Goal: Task Accomplishment & Management: Use online tool/utility

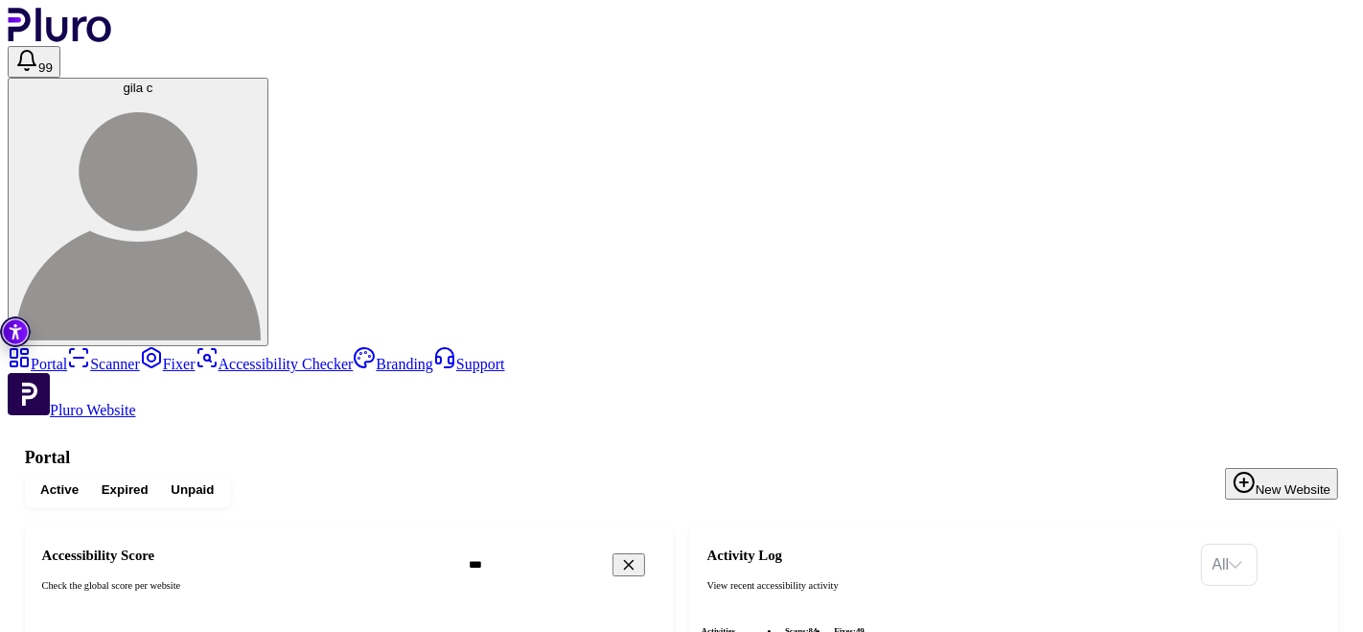
click at [596, 12] on header "99 gila c" at bounding box center [681, 177] width 1347 height 338
click at [990, 8] on header "99 gila c" at bounding box center [681, 177] width 1347 height 338
click at [997, 10] on header "99 gila c" at bounding box center [681, 177] width 1347 height 338
click at [1010, 23] on header "99 gila c" at bounding box center [681, 177] width 1347 height 338
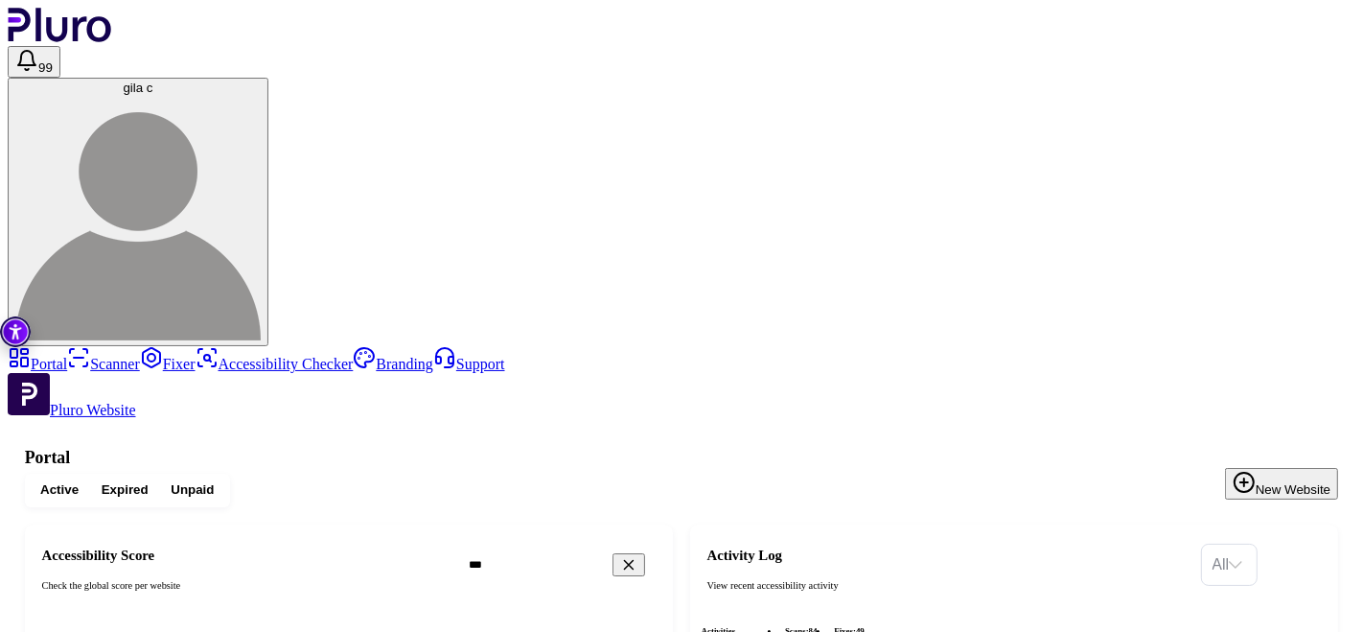
drag, startPoint x: 467, startPoint y: 91, endPoint x: 280, endPoint y: 97, distance: 187.0
click at [465, 448] on h1 "Portal" at bounding box center [681, 458] width 1313 height 20
click at [67, 356] on link "Portal" at bounding box center [37, 364] width 59 height 16
click at [584, 629] on h3 "Critical" at bounding box center [349, 637] width 626 height 17
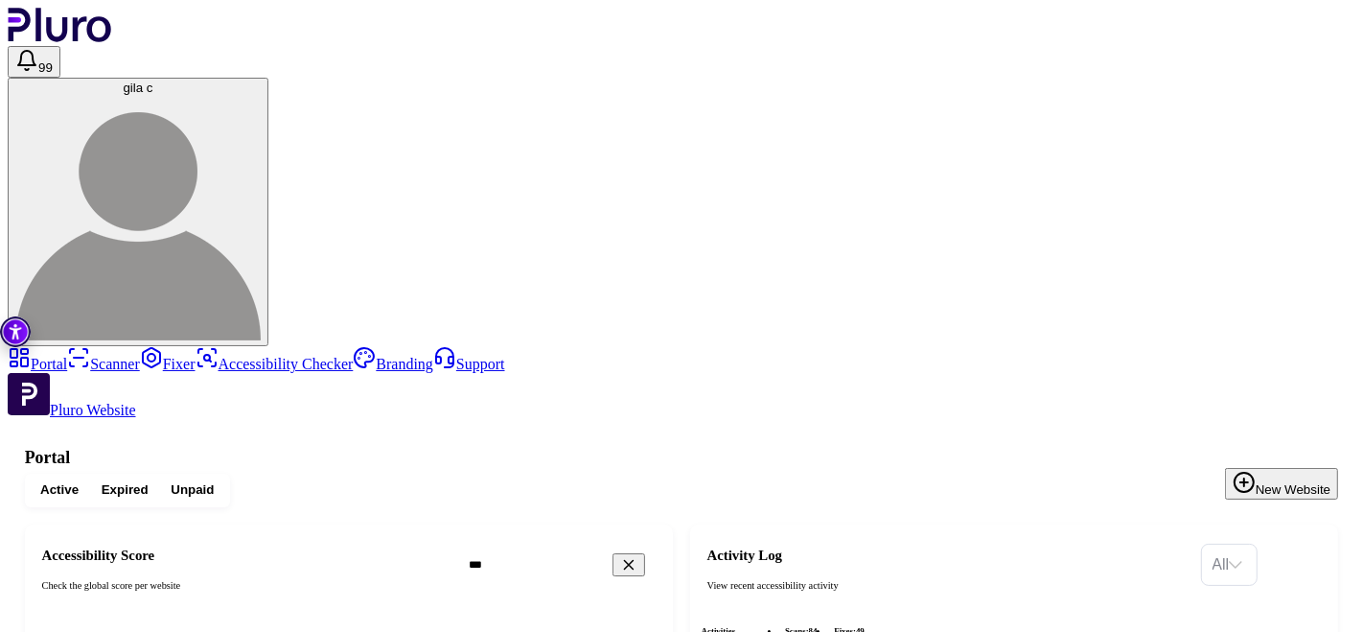
click at [645, 629] on h3 "Critical" at bounding box center [349, 637] width 626 height 17
click at [662, 629] on h3 "Critical" at bounding box center [349, 637] width 626 height 17
click at [668, 473] on div "Active Expired Unpaid New Website" at bounding box center [681, 490] width 1313 height 34
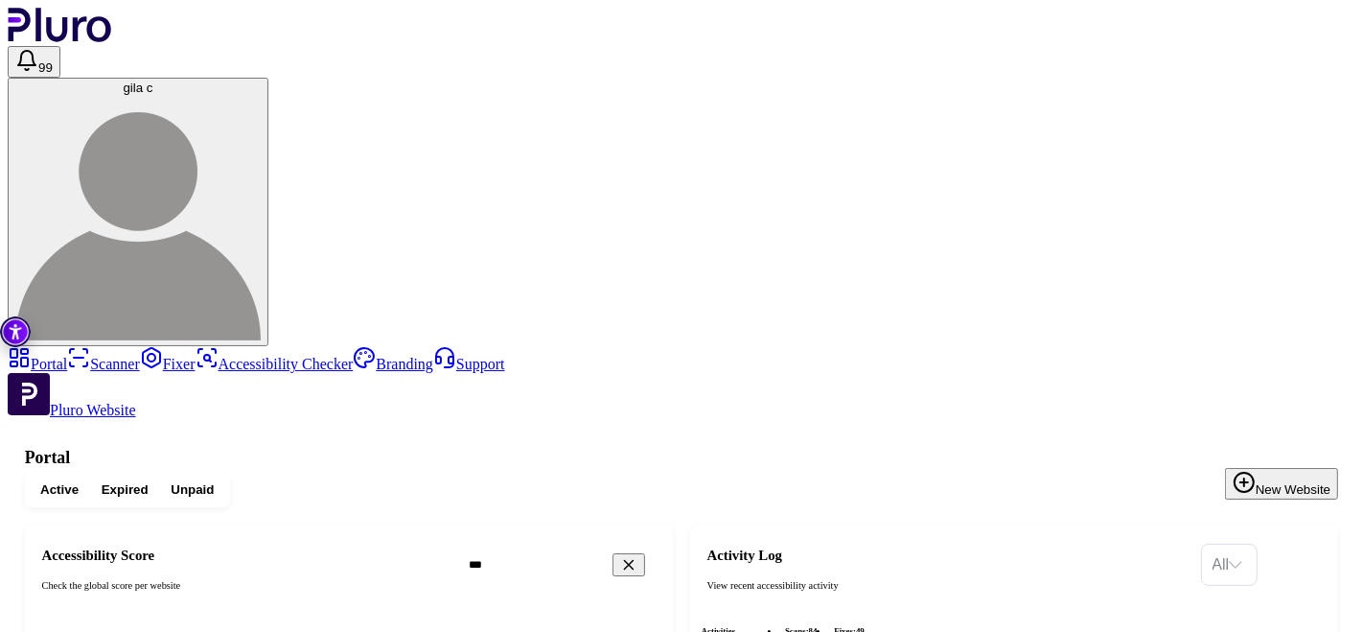
click at [712, 448] on h1 "Portal" at bounding box center [681, 458] width 1313 height 20
click at [815, 473] on div "Active Expired Unpaid New Website" at bounding box center [681, 490] width 1313 height 34
click at [859, 473] on div "Active Expired Unpaid New Website" at bounding box center [681, 490] width 1313 height 34
click at [961, 473] on div "Active Expired Unpaid New Website" at bounding box center [681, 490] width 1313 height 34
drag, startPoint x: 593, startPoint y: 187, endPoint x: 545, endPoint y: 184, distance: 48.0
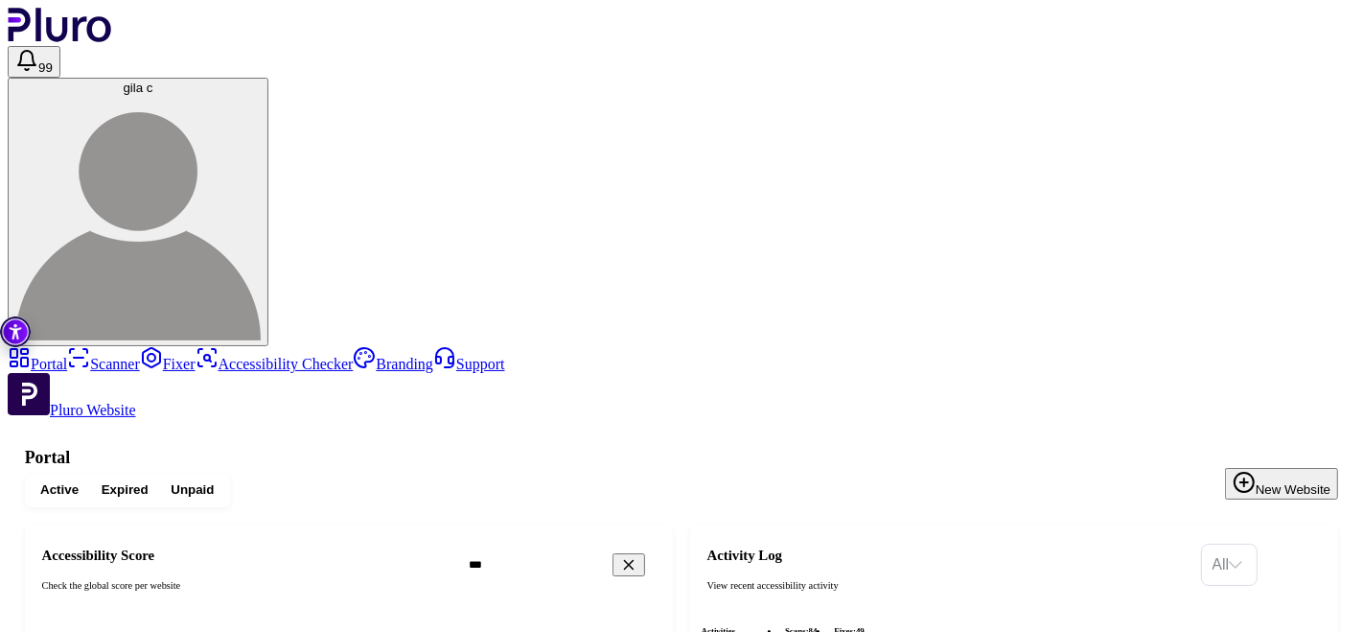
click at [545, 549] on input "***" at bounding box center [579, 564] width 244 height 30
click at [605, 473] on div "Active Expired Unpaid New Website" at bounding box center [681, 490] width 1313 height 34
click at [503, 448] on h1 "Portal" at bounding box center [681, 458] width 1313 height 20
drag, startPoint x: 506, startPoint y: 105, endPoint x: 542, endPoint y: 99, distance: 37.0
click at [507, 473] on div "Active Expired Unpaid New Website" at bounding box center [681, 490] width 1313 height 34
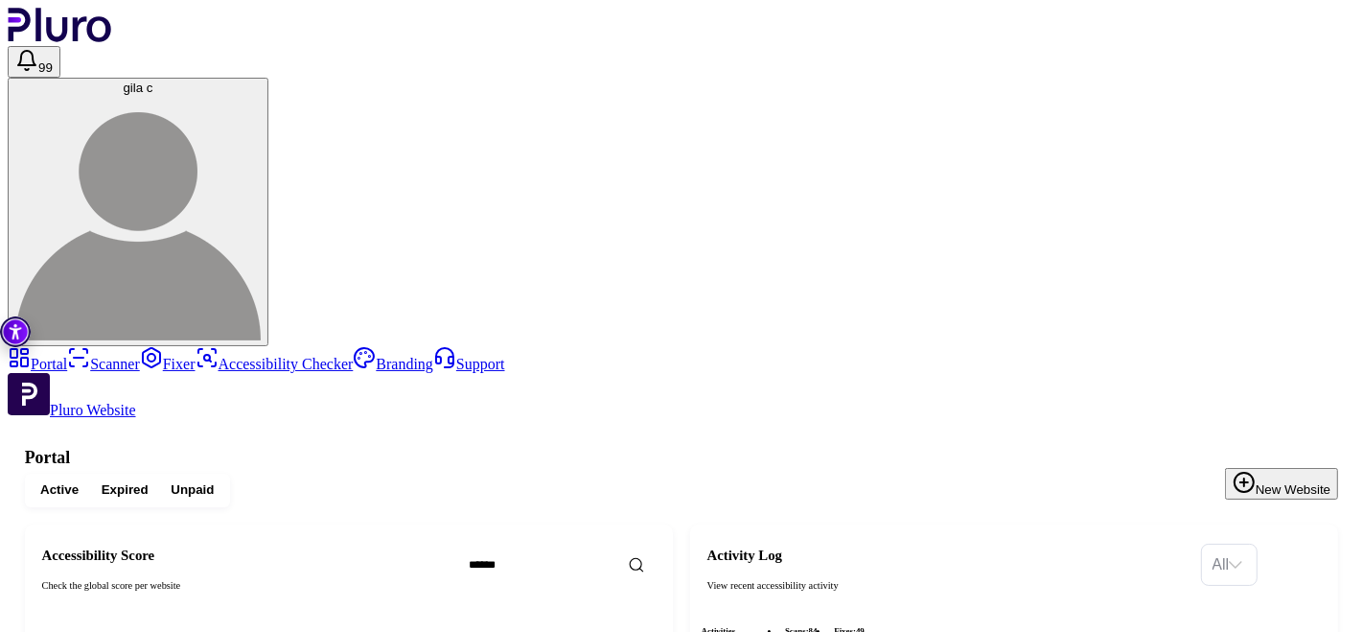
click at [627, 473] on div "Active Expired Unpaid New Website" at bounding box center [681, 490] width 1313 height 34
drag, startPoint x: 728, startPoint y: 120, endPoint x: 746, endPoint y: 109, distance: 20.2
click at [730, 473] on div "Active Expired Unpaid New Website" at bounding box center [681, 490] width 1313 height 34
click at [852, 448] on h1 "Portal" at bounding box center [681, 458] width 1313 height 20
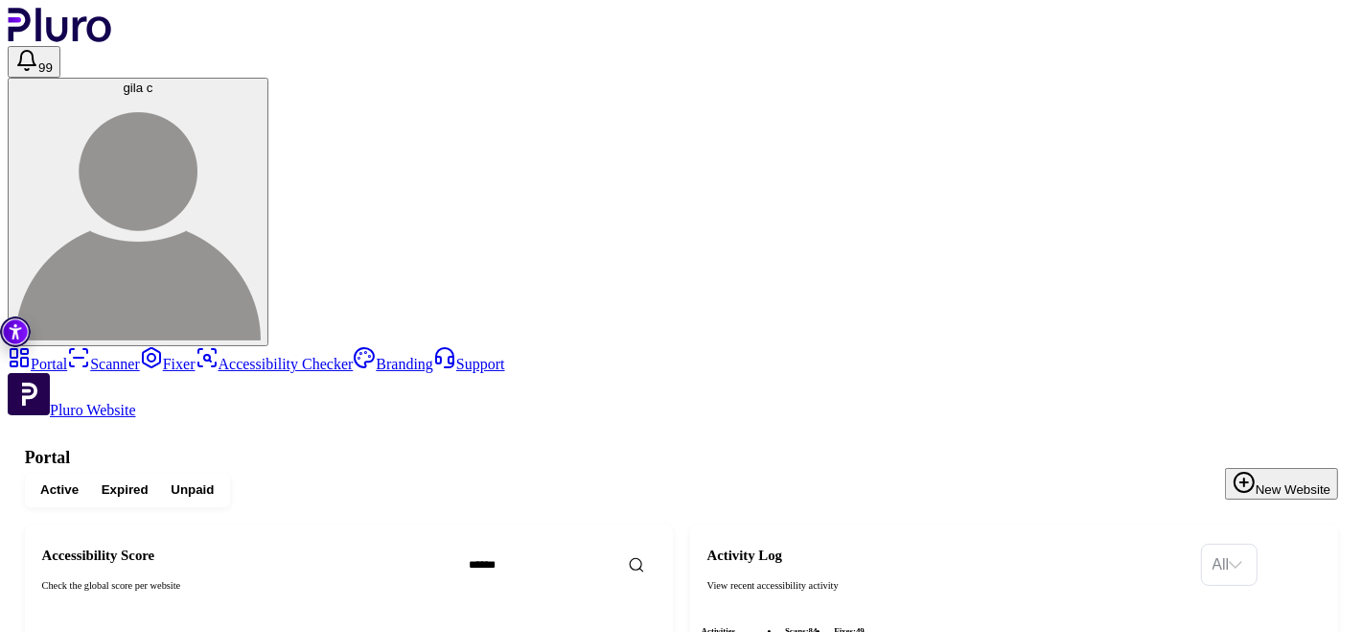
click at [989, 448] on h1 "Portal" at bounding box center [681, 458] width 1313 height 20
click at [1084, 473] on div "Active Expired Unpaid New Website" at bounding box center [681, 490] width 1313 height 34
click at [812, 473] on div "Active Expired Unpaid New Website" at bounding box center [681, 490] width 1313 height 34
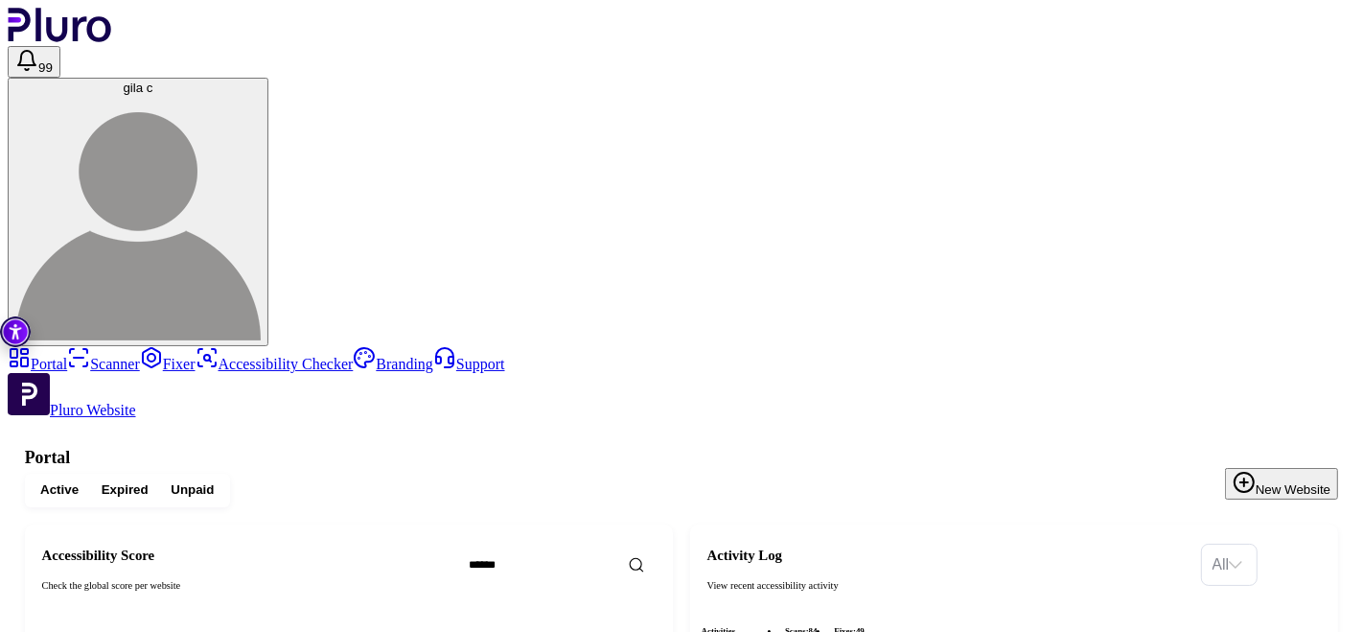
click at [658, 549] on input "Search" at bounding box center [579, 564] width 244 height 30
type input "*"
type input "***"
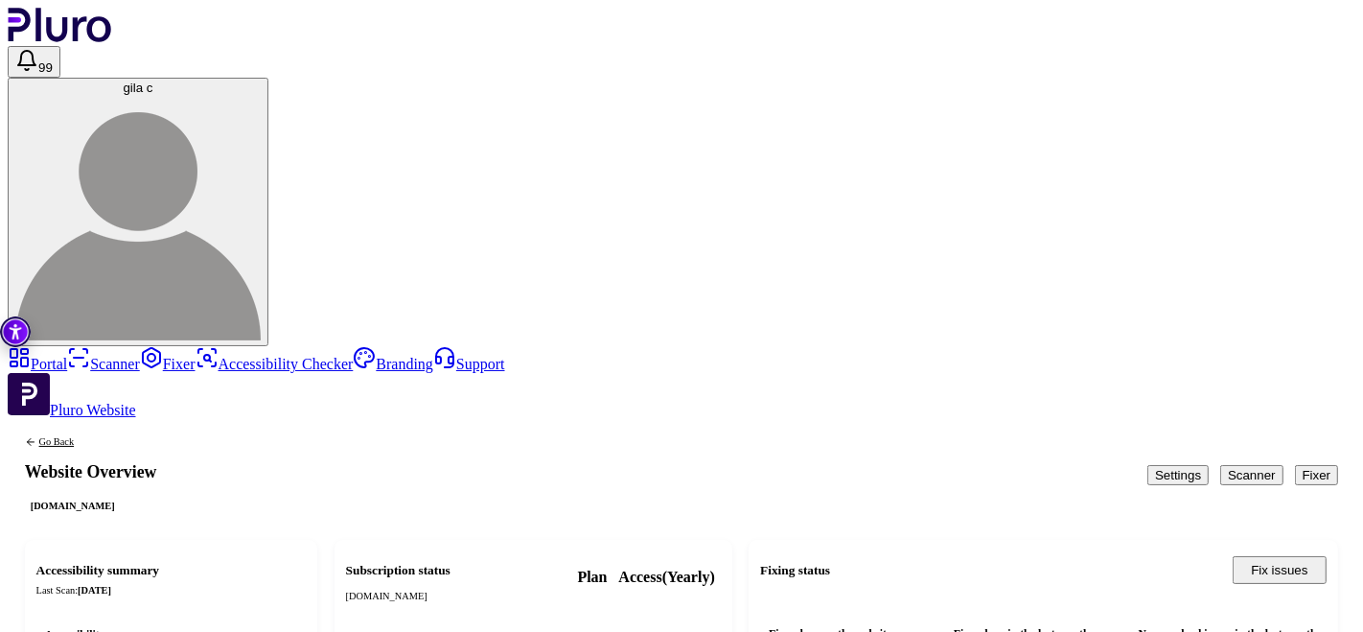
click at [703, 419] on div "Go Back Website Overview [DOMAIN_NAME] Settings Scanner Fixer" at bounding box center [681, 475] width 1347 height 112
drag, startPoint x: 719, startPoint y: 113, endPoint x: 730, endPoint y: 112, distance: 11.5
click at [720, 419] on div "Go Back Website Overview [DOMAIN_NAME] Settings Scanner Fixer" at bounding box center [681, 475] width 1347 height 112
click at [81, 356] on link "Scanner" at bounding box center [103, 364] width 73 height 16
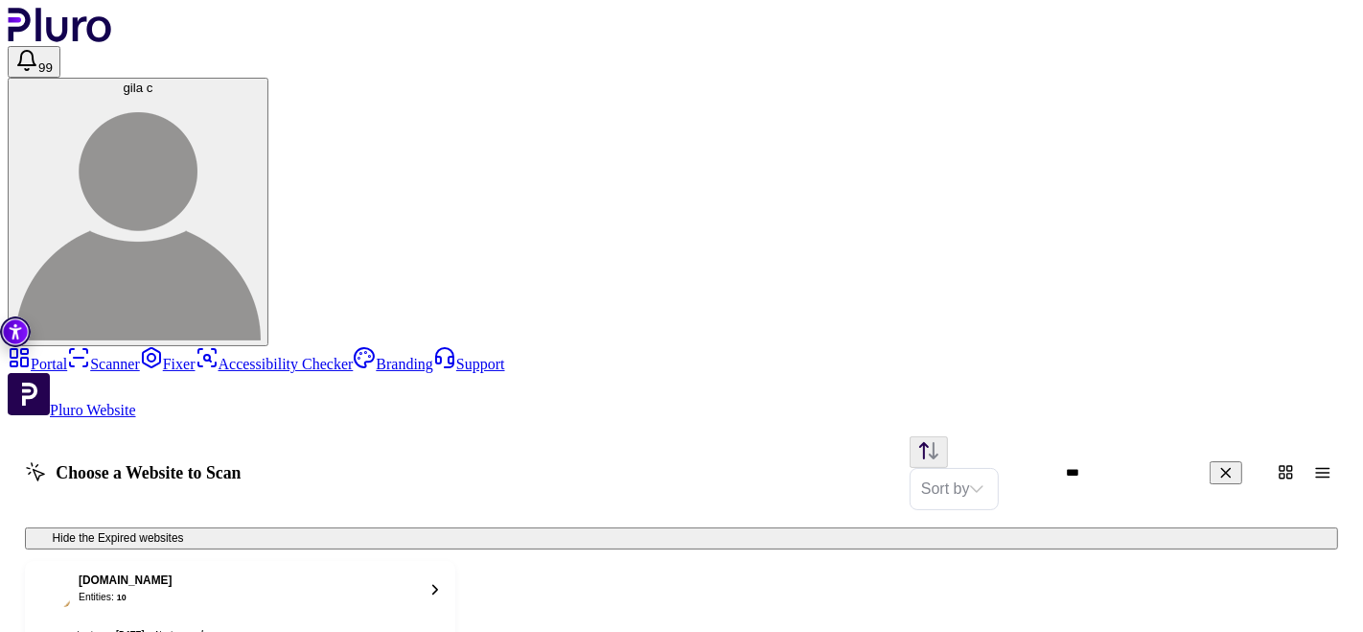
click at [400, 572] on div "[DOMAIN_NAME] Entities: 10" at bounding box center [225, 589] width 379 height 34
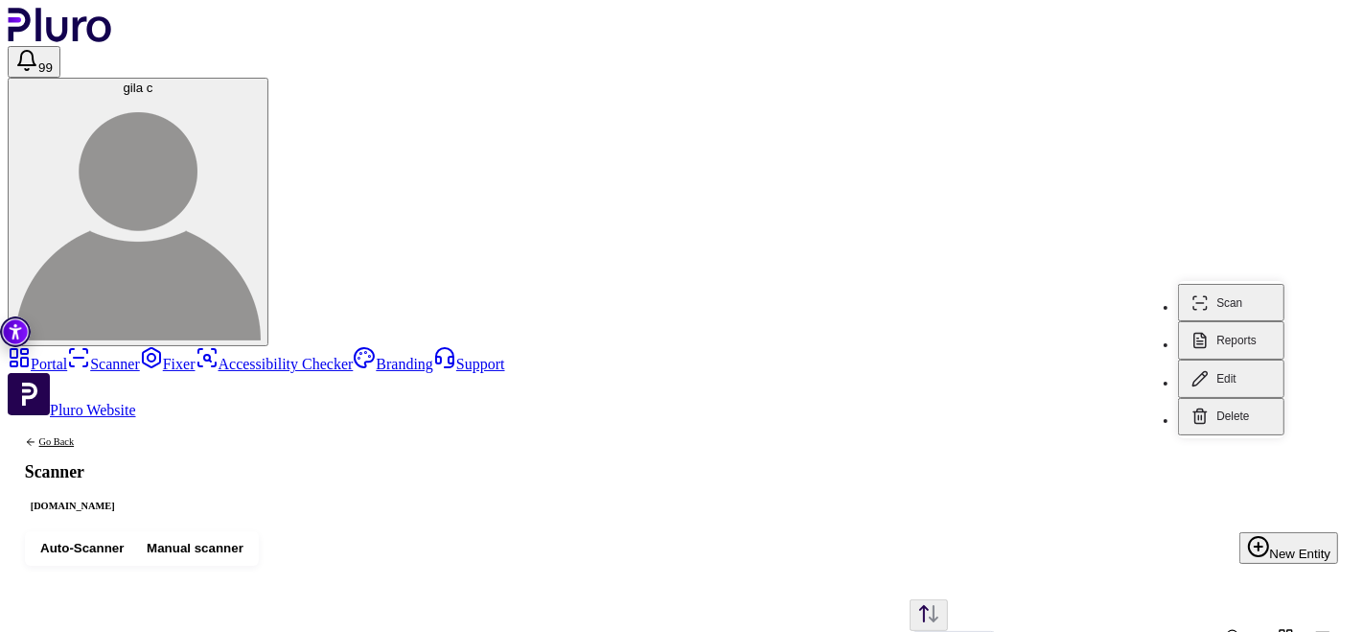
scroll to position [106, 0]
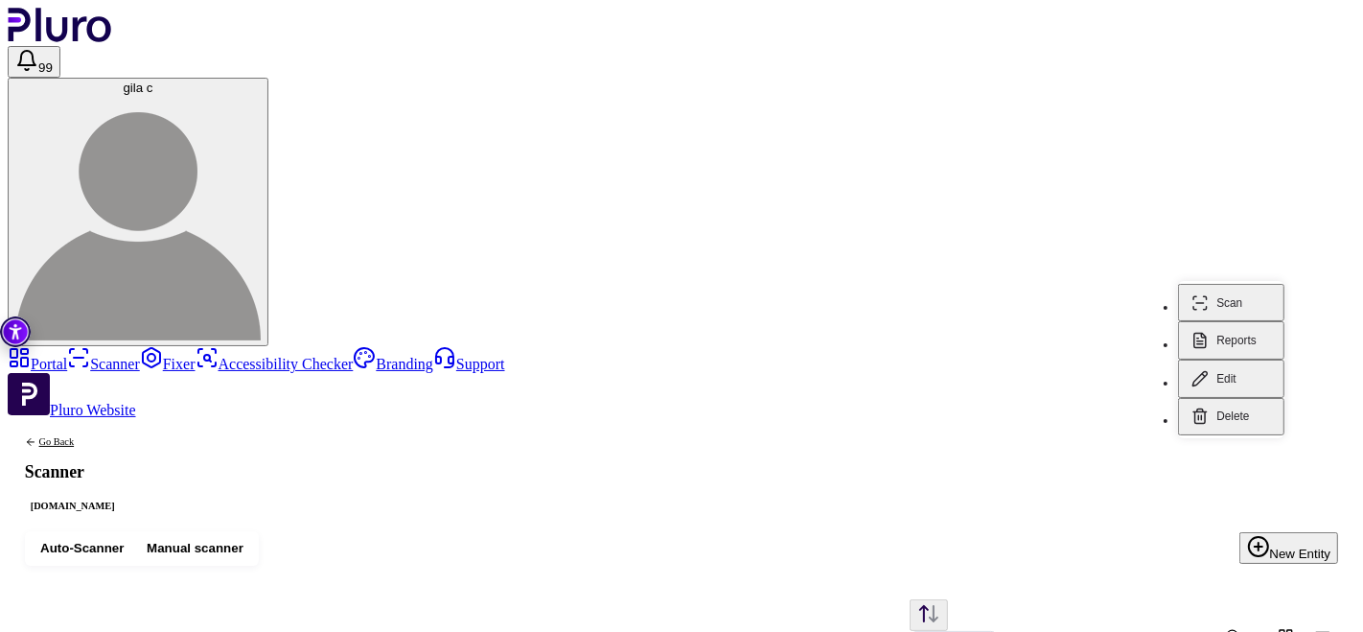
click at [1246, 287] on button "Scan" at bounding box center [1231, 303] width 106 height 38
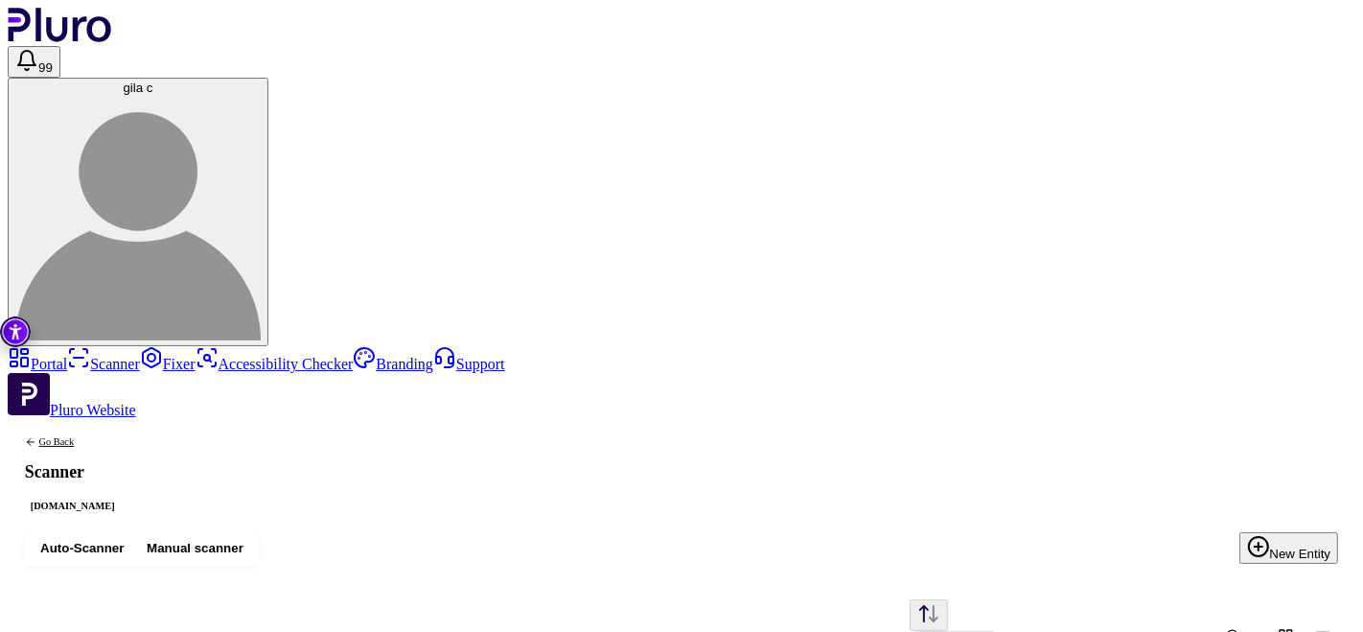
scroll to position [0, 0]
click at [140, 356] on link "Fixer" at bounding box center [168, 364] width 56 height 16
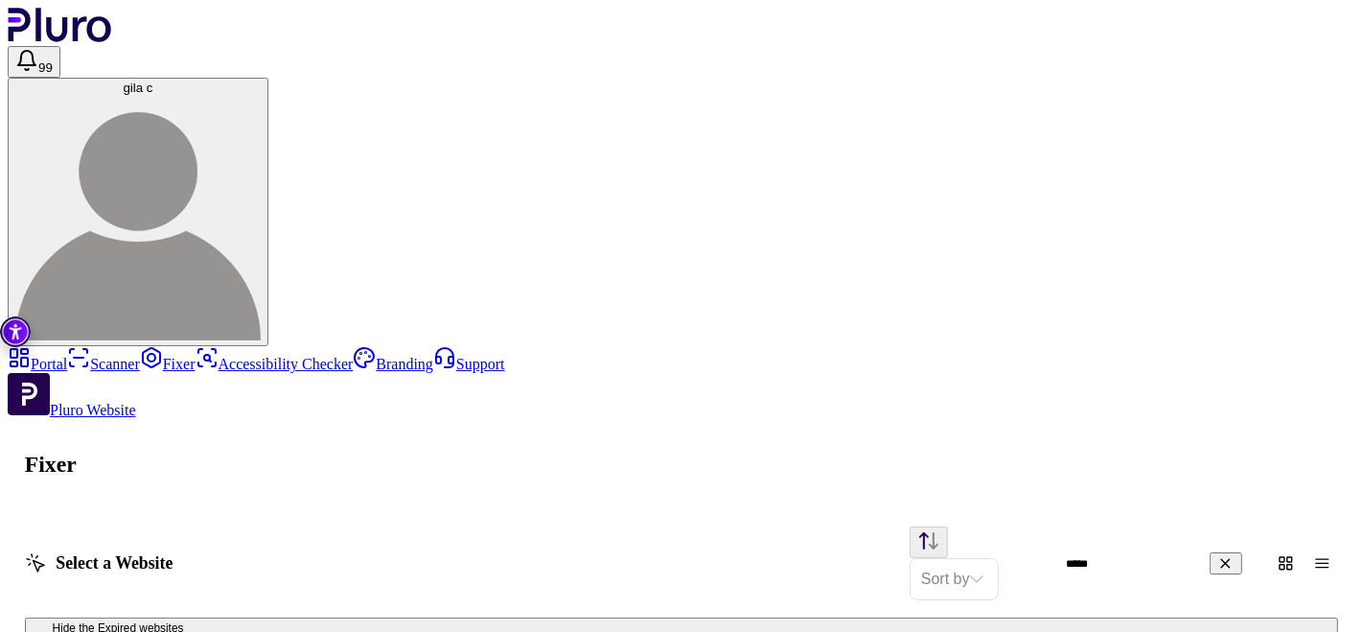
click at [1160, 548] on input "*****" at bounding box center [1176, 563] width 244 height 30
type input "***"
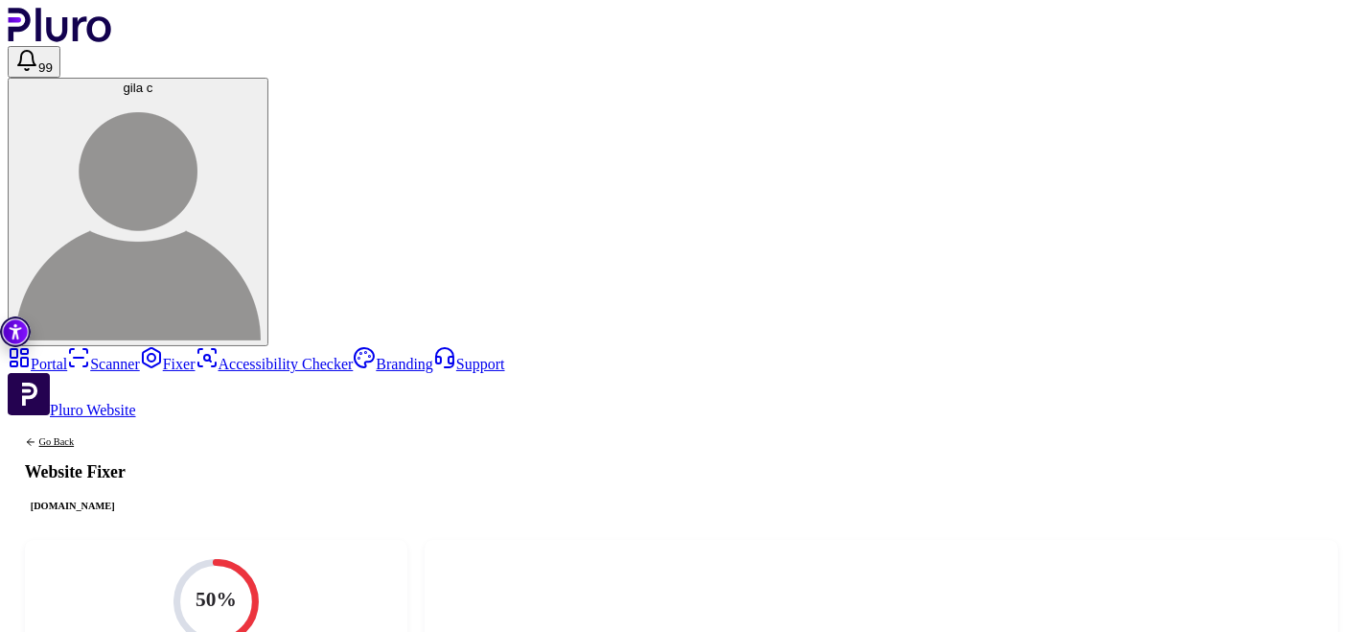
scroll to position [144, 0]
